Goal: Communication & Community: Answer question/provide support

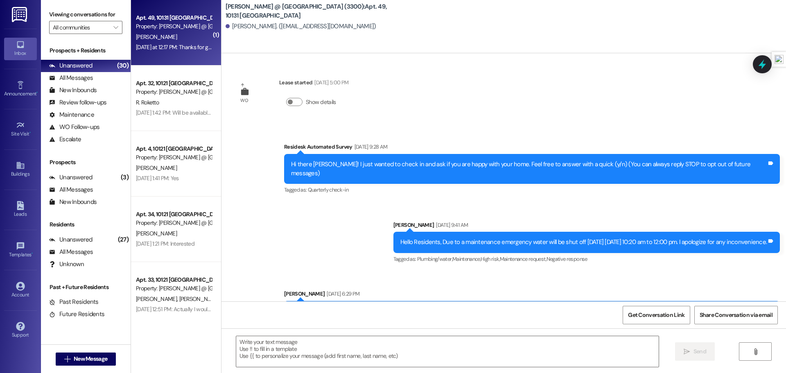
scroll to position [7375, 0]
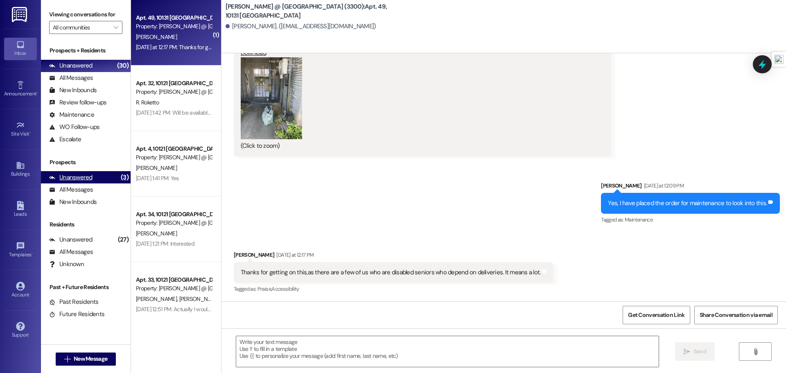
click at [76, 172] on div "Unanswered (3)" at bounding box center [86, 177] width 90 height 12
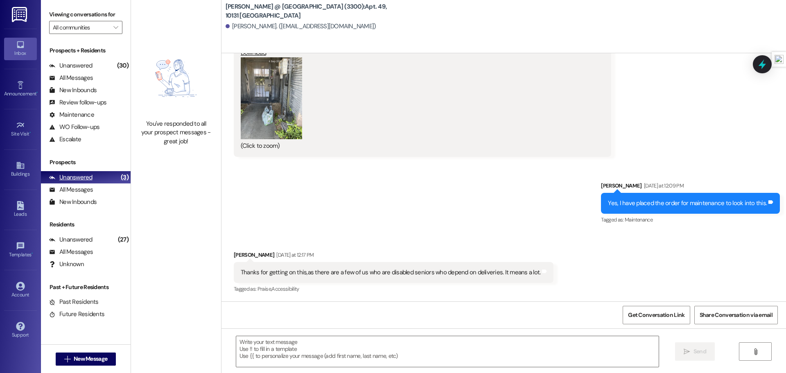
click at [79, 176] on div "Unanswered" at bounding box center [70, 177] width 43 height 9
click at [81, 236] on div "Unanswered" at bounding box center [70, 239] width 43 height 9
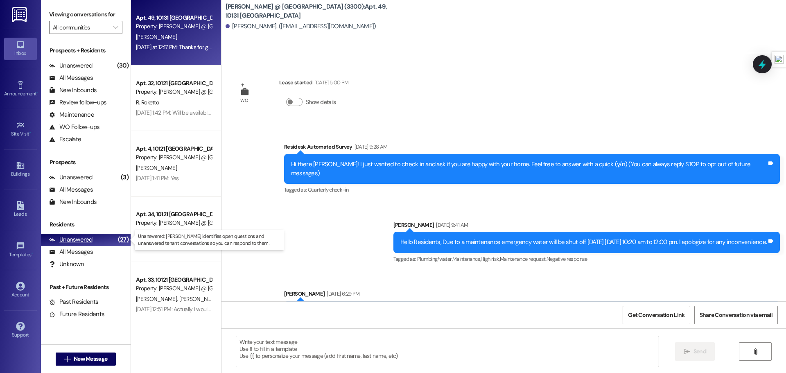
scroll to position [7375, 0]
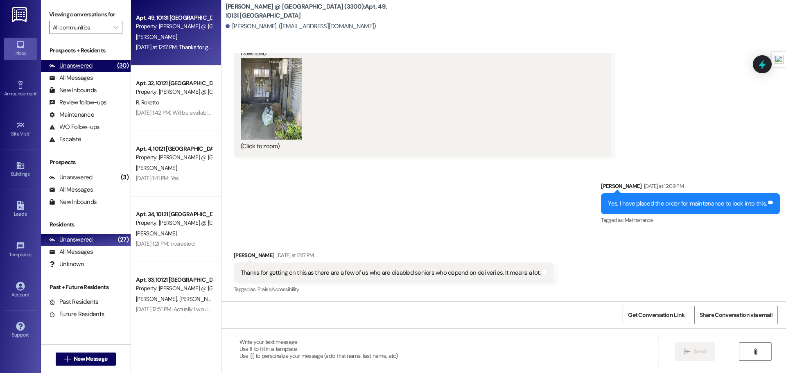
click at [74, 63] on div "Unanswered" at bounding box center [70, 65] width 43 height 9
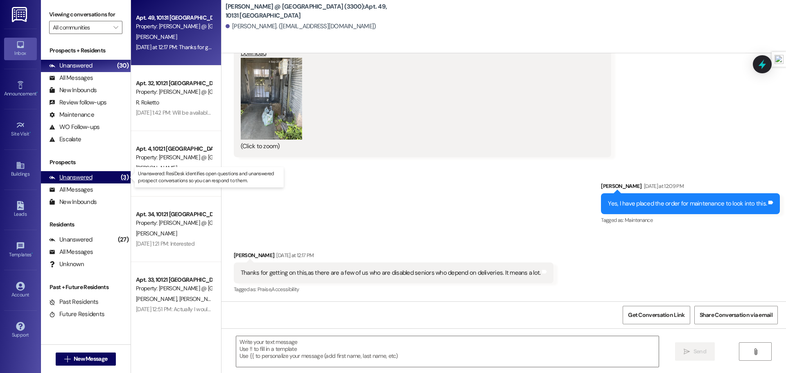
click at [77, 180] on div "Unanswered" at bounding box center [70, 177] width 43 height 9
